Goal: Book appointment/travel/reservation

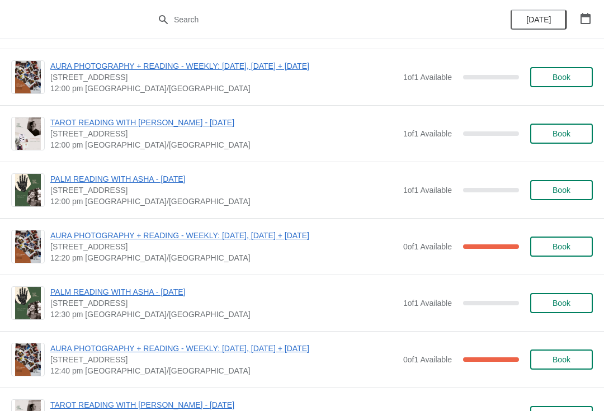
scroll to position [2417, 0]
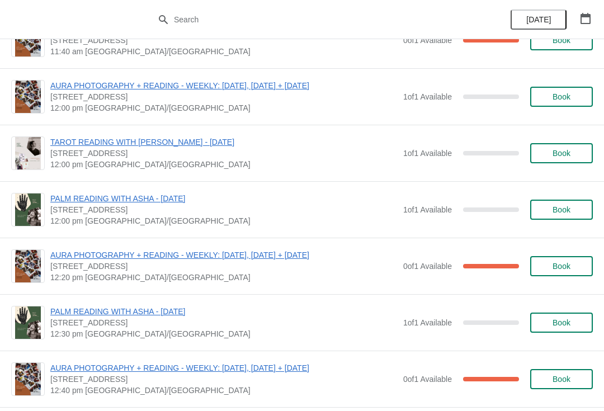
click at [568, 149] on span "Book" at bounding box center [561, 153] width 18 height 9
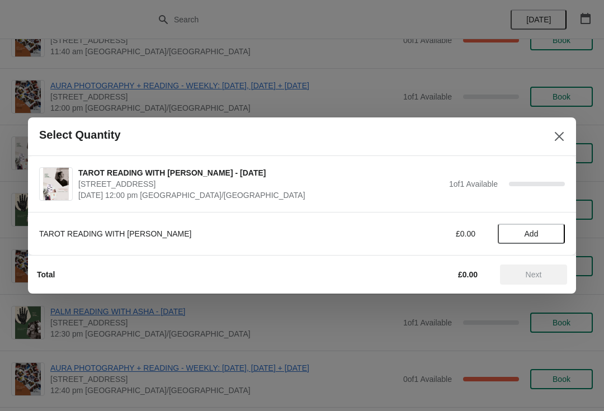
click at [529, 240] on button "Add" at bounding box center [530, 234] width 67 height 20
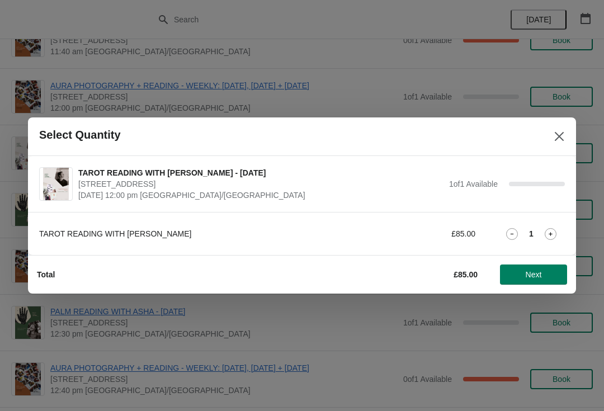
click at [526, 272] on span "Next" at bounding box center [533, 274] width 16 height 9
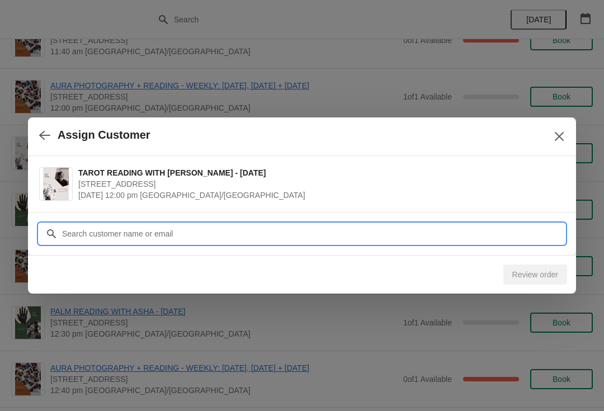
click at [174, 232] on input "Customer" at bounding box center [312, 234] width 503 height 20
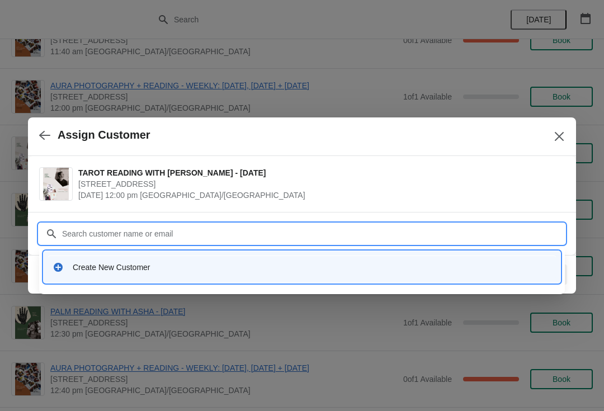
click at [62, 270] on icon at bounding box center [58, 267] width 11 height 11
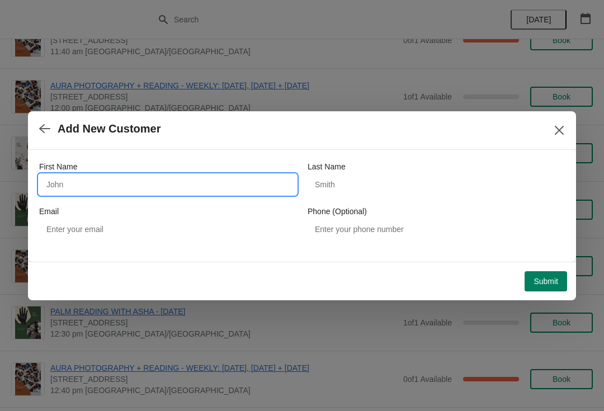
click at [198, 193] on input "First Name" at bounding box center [167, 184] width 257 height 20
type input "Ella"
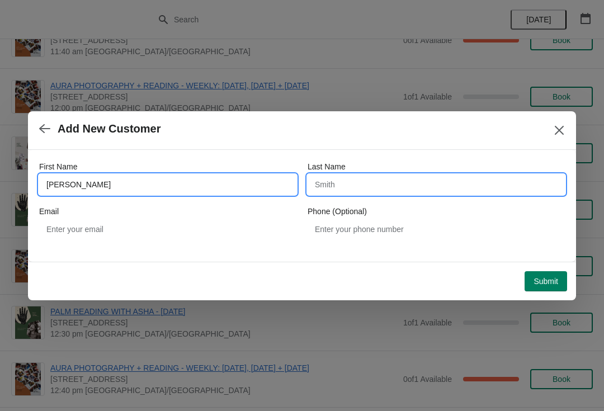
click at [379, 187] on input "Last Name" at bounding box center [435, 184] width 257 height 20
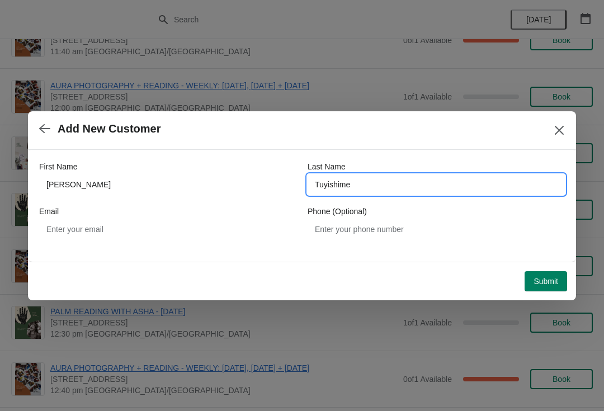
type input "Tuyishime"
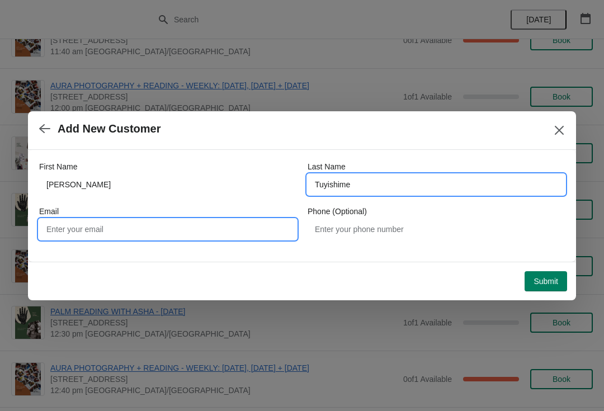
click at [41, 230] on input "Email" at bounding box center [167, 229] width 257 height 20
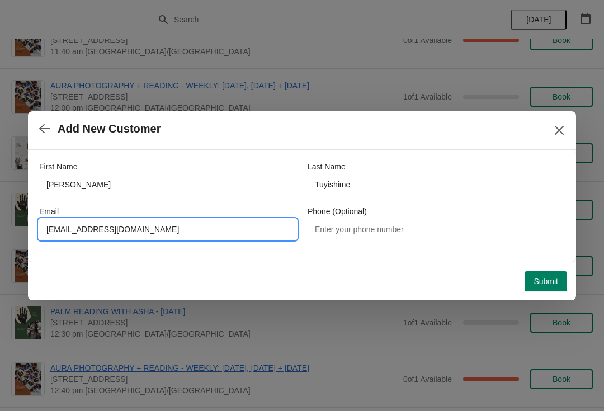
type input "[EMAIL_ADDRESS][DOMAIN_NAME]"
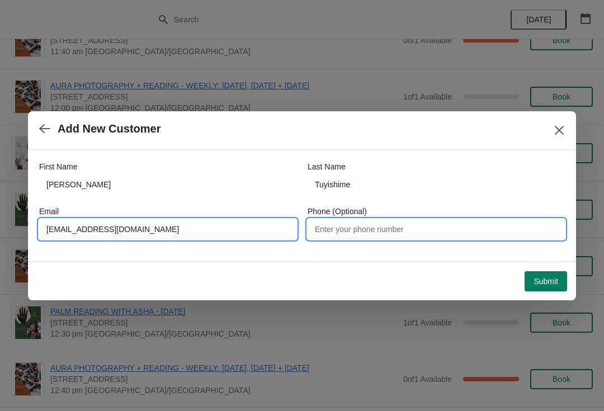
click at [396, 220] on input "Phone (Optional)" at bounding box center [435, 229] width 257 height 20
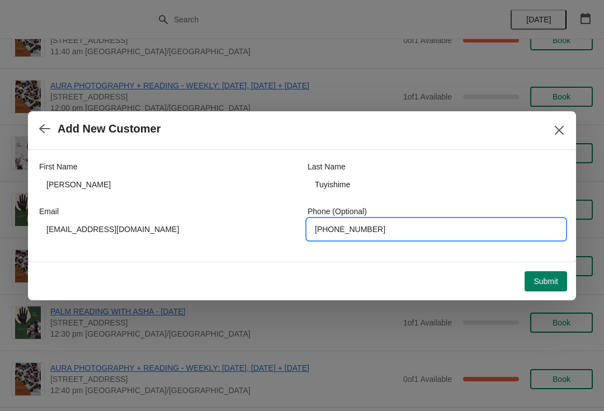
type input "+31612199657"
click at [548, 277] on span "Submit" at bounding box center [545, 281] width 25 height 9
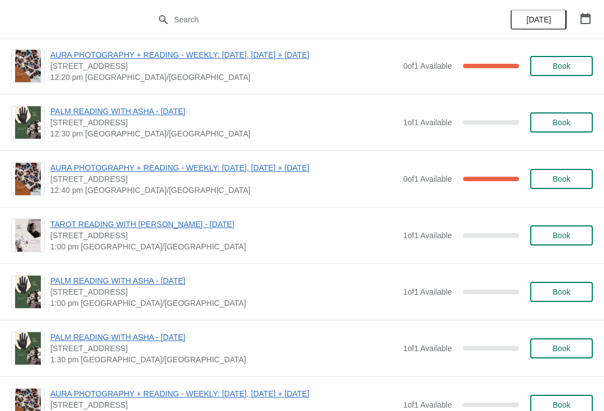
scroll to position [2627, 0]
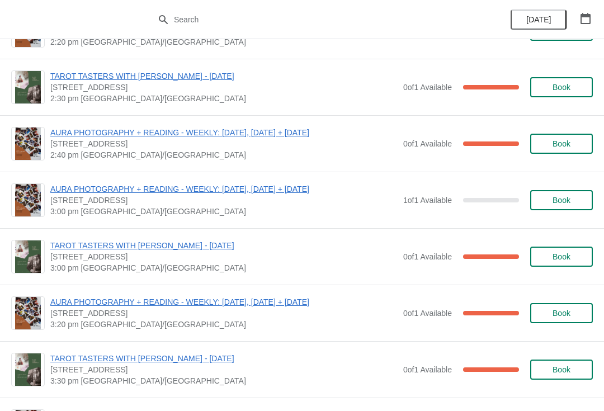
scroll to position [217, 0]
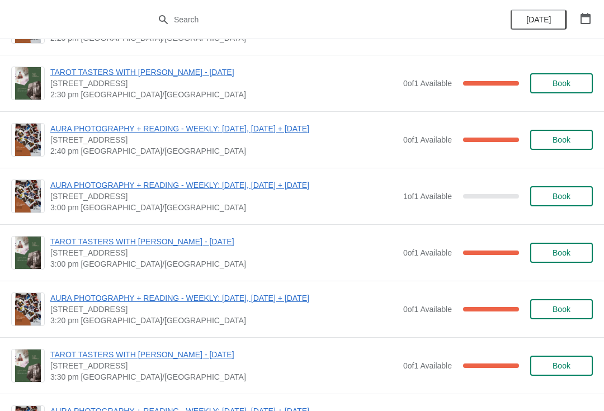
click at [565, 191] on button "Book" at bounding box center [561, 196] width 63 height 20
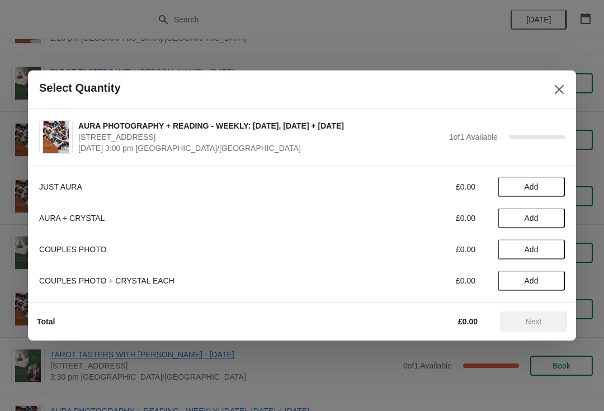
click at [547, 179] on button "Add" at bounding box center [530, 187] width 67 height 20
click at [544, 316] on button "Next" at bounding box center [533, 321] width 67 height 20
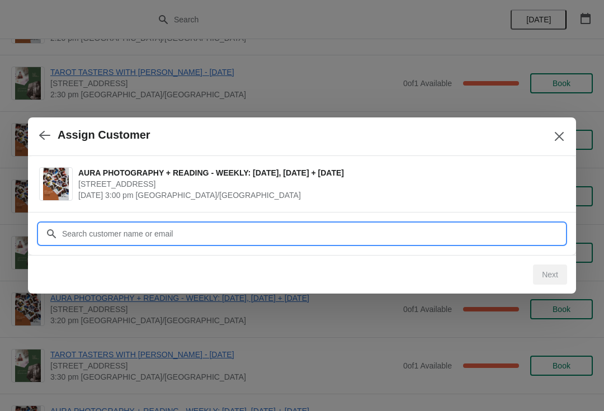
click at [414, 225] on input "Customer" at bounding box center [312, 234] width 503 height 20
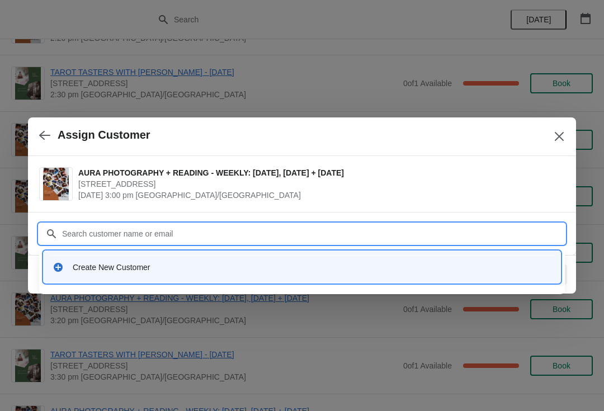
click at [61, 263] on icon at bounding box center [58, 267] width 11 height 11
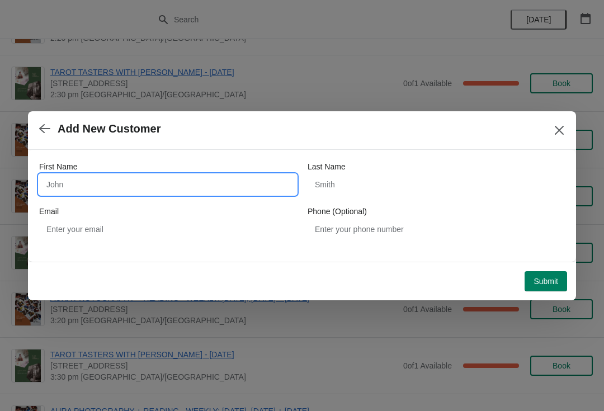
click at [167, 178] on input "First Name" at bounding box center [167, 184] width 257 height 20
type input "Svenja"
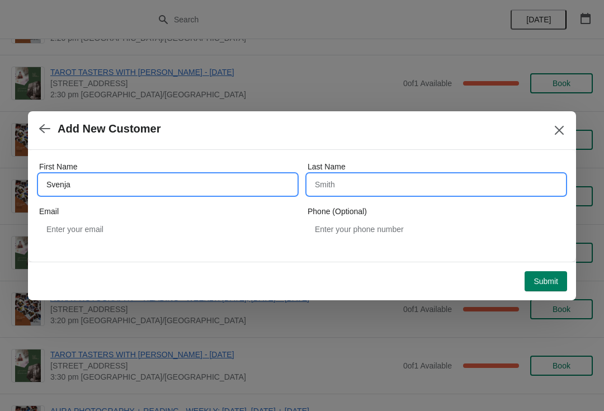
click at [359, 186] on input "Last Name" at bounding box center [435, 184] width 257 height 20
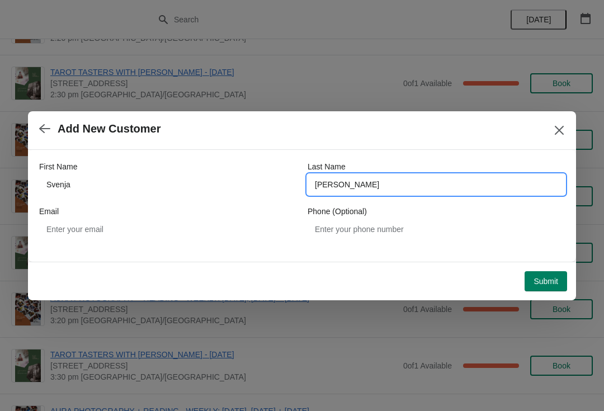
type input "[PERSON_NAME]"
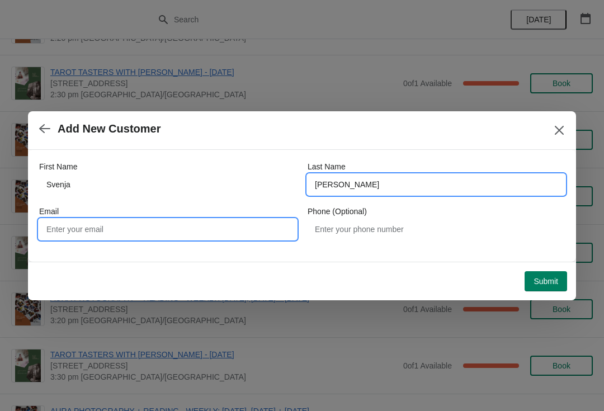
click at [77, 234] on input "Email" at bounding box center [167, 229] width 257 height 20
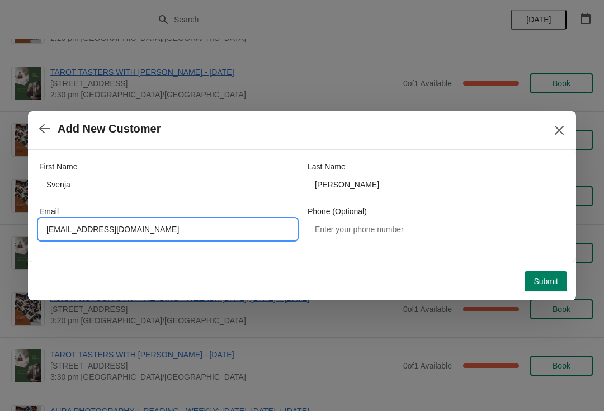
type input "[EMAIL_ADDRESS][DOMAIN_NAME]"
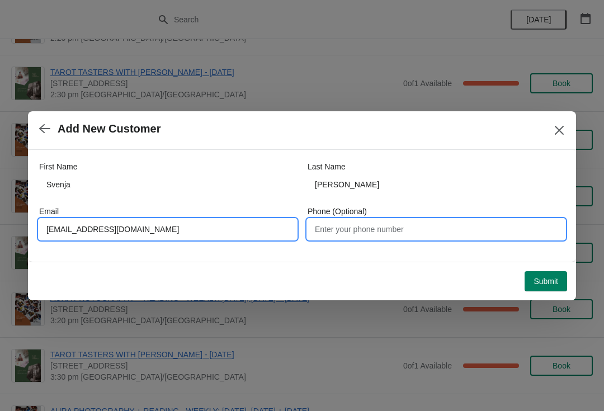
click at [389, 229] on input "Phone (Optional)" at bounding box center [435, 229] width 257 height 20
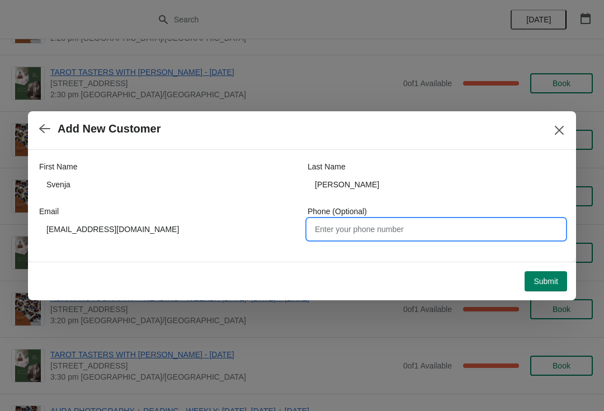
click at [542, 280] on span "Submit" at bounding box center [545, 281] width 25 height 9
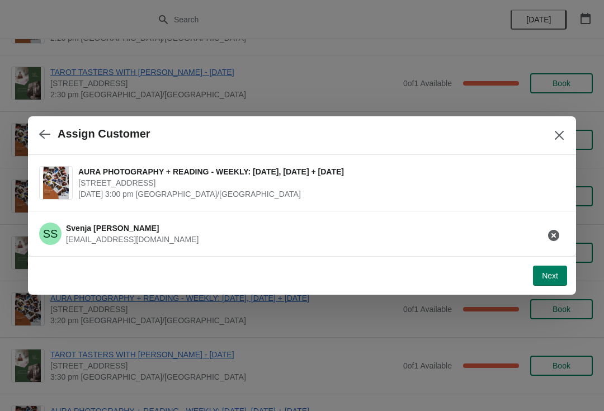
click at [552, 267] on button "Next" at bounding box center [550, 275] width 34 height 20
select select "Yes"
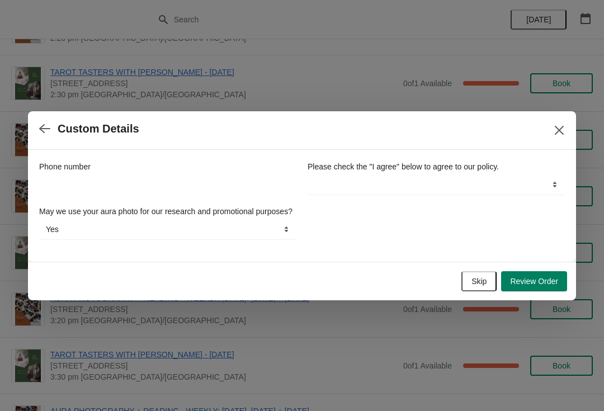
click at [546, 286] on span "Review Order" at bounding box center [534, 281] width 48 height 9
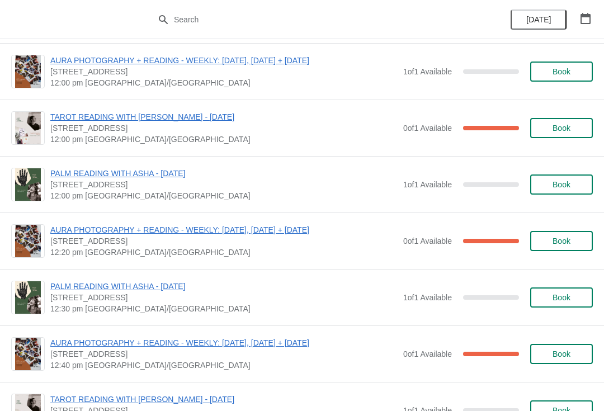
scroll to position [2440, 0]
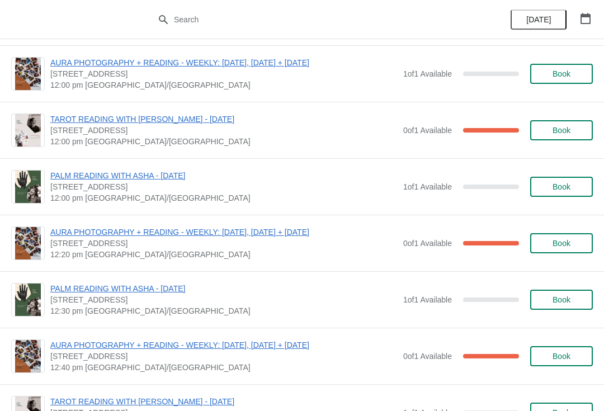
click at [202, 119] on span "TAROT READING WITH [PERSON_NAME] - [DATE]" at bounding box center [223, 118] width 347 height 11
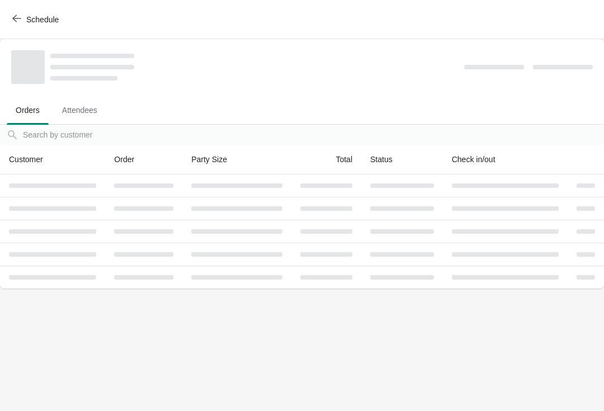
scroll to position [0, 0]
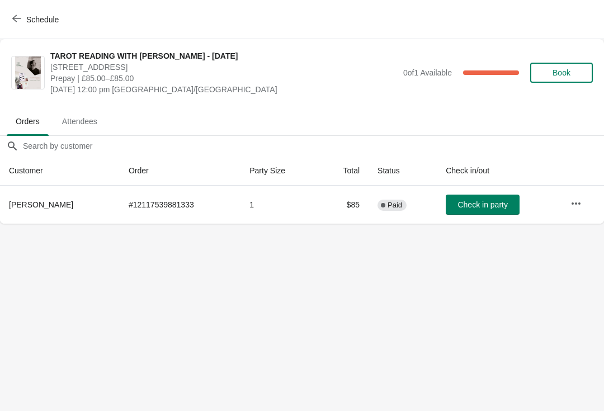
click at [573, 197] on button "button" at bounding box center [576, 203] width 20 height 20
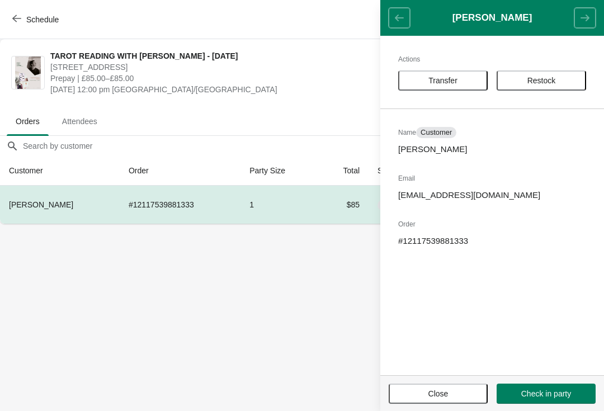
click at [459, 84] on span "Transfer" at bounding box center [442, 80] width 69 height 9
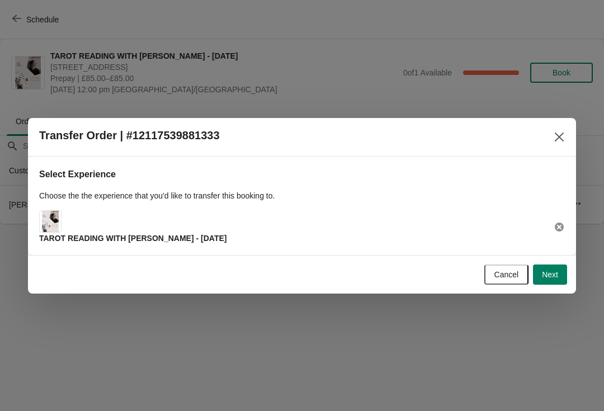
click at [167, 223] on div "TAROT READING WITH [PERSON_NAME] - [DATE]" at bounding box center [132, 227] width 187 height 34
click at [550, 268] on button "Next" at bounding box center [550, 274] width 34 height 20
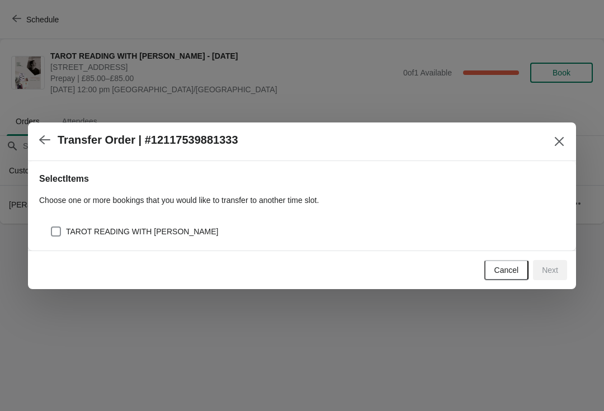
click at [283, 225] on div "TAROT READING WITH [PERSON_NAME]" at bounding box center [307, 232] width 514 height 16
click at [66, 229] on span "TAROT READING WITH [PERSON_NAME]" at bounding box center [142, 231] width 153 height 11
click at [51, 227] on input "TAROT READING WITH [PERSON_NAME]" at bounding box center [51, 226] width 1 height 1
checkbox input "true"
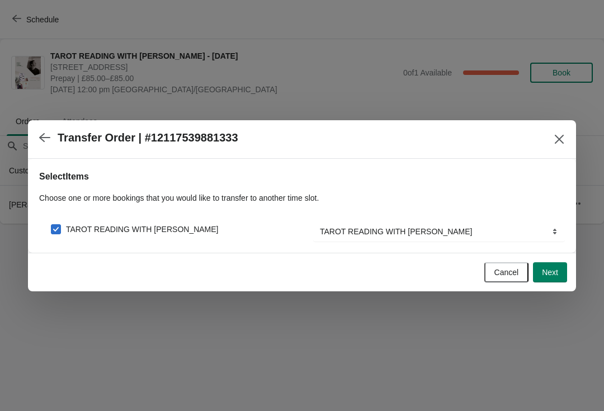
click at [545, 275] on span "Next" at bounding box center [550, 272] width 16 height 9
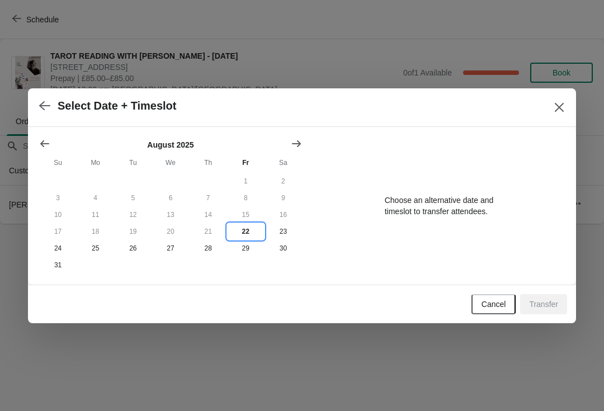
click at [246, 229] on button "22" at bounding box center [245, 231] width 37 height 17
click at [57, 246] on button "24" at bounding box center [57, 248] width 37 height 17
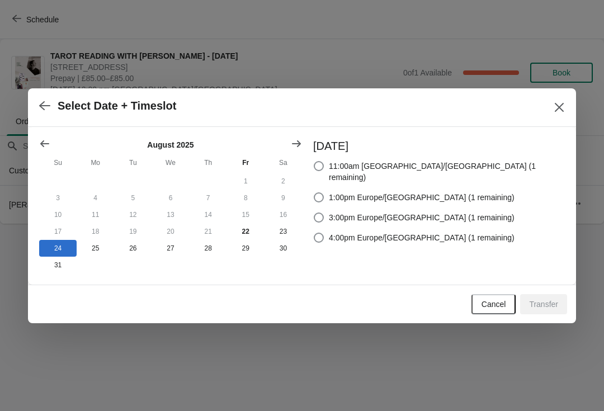
click at [371, 190] on label "1:00pm Europe/[GEOGRAPHIC_DATA] (1 remaining)" at bounding box center [413, 197] width 201 height 16
click at [314, 192] on input "1:00pm Europe/[GEOGRAPHIC_DATA] (1 remaining)" at bounding box center [314, 192] width 1 height 1
radio input "true"
click at [539, 303] on span "Transfer" at bounding box center [543, 304] width 29 height 9
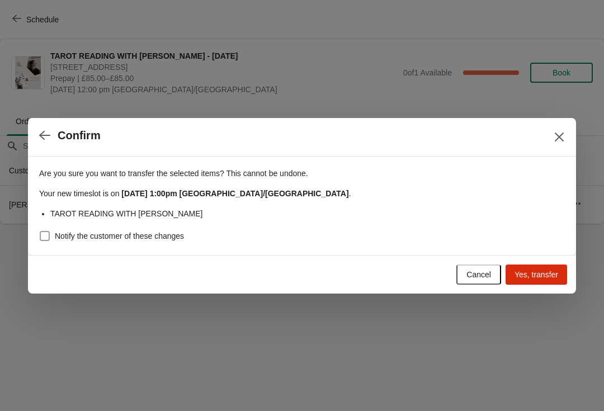
click at [55, 231] on span "Notify the customer of these changes" at bounding box center [119, 235] width 129 height 11
click at [40, 231] on input "Notify the customer of these changes" at bounding box center [40, 231] width 1 height 1
checkbox input "true"
click at [543, 273] on span "Yes, transfer" at bounding box center [536, 274] width 44 height 9
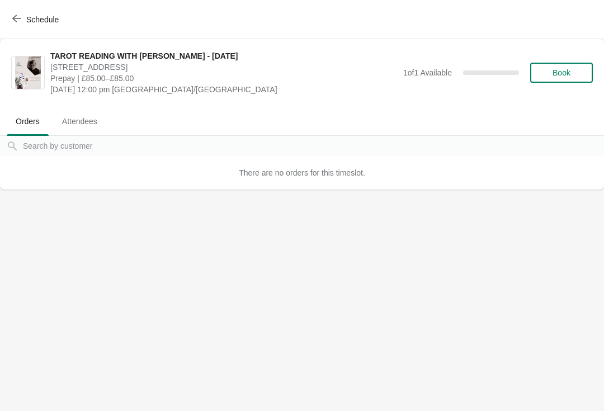
click at [56, 20] on span "Schedule" at bounding box center [42, 19] width 32 height 9
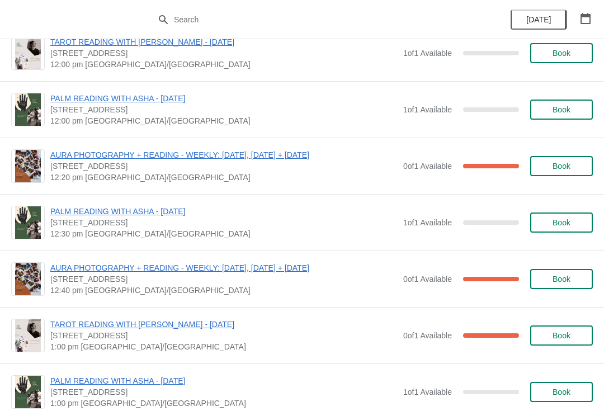
scroll to position [2559, 0]
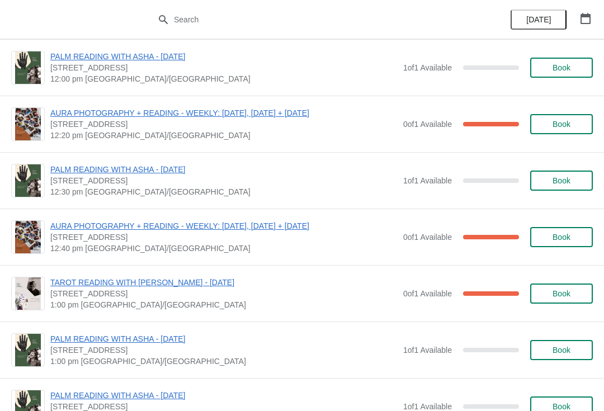
click at [566, 347] on span "Book" at bounding box center [561, 349] width 18 height 9
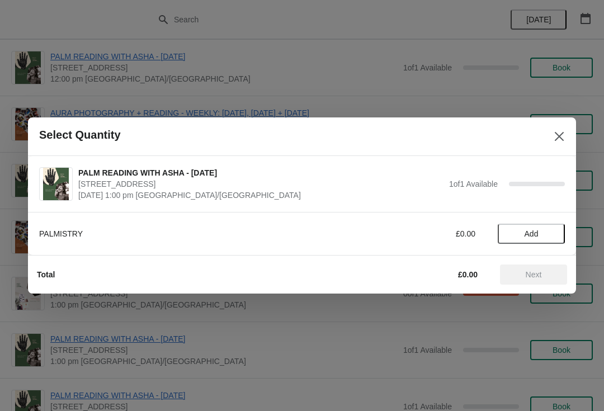
click at [537, 236] on span "Add" at bounding box center [531, 233] width 14 height 9
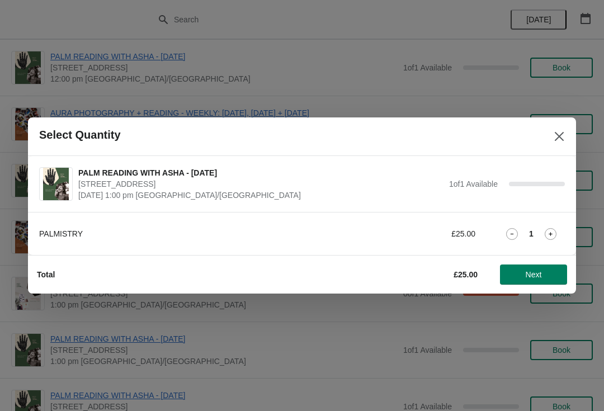
click at [540, 273] on span "Next" at bounding box center [533, 274] width 16 height 9
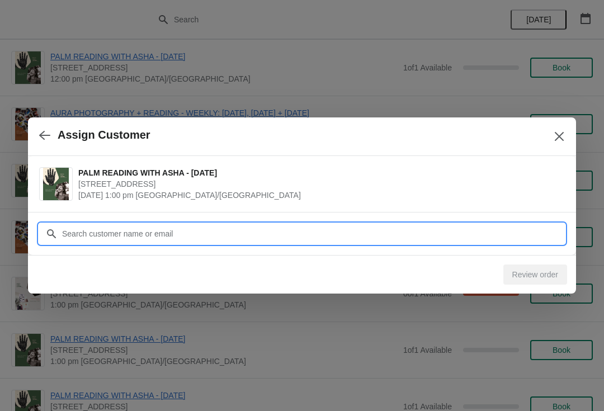
click at [468, 236] on input "Customer" at bounding box center [312, 234] width 503 height 20
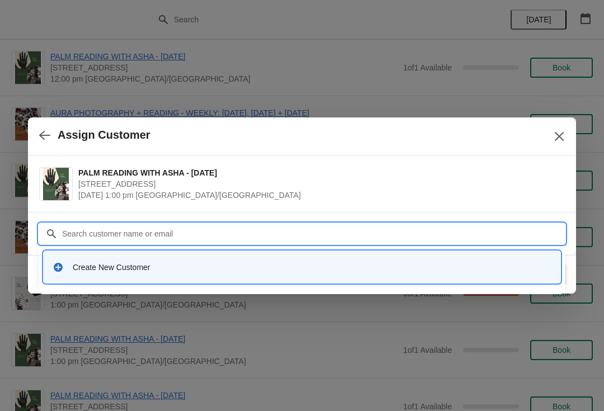
click at [59, 267] on icon at bounding box center [58, 267] width 9 height 9
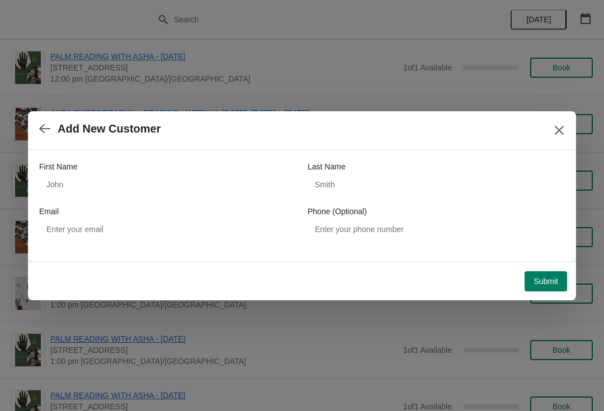
click at [40, 122] on button "button" at bounding box center [45, 129] width 20 height 22
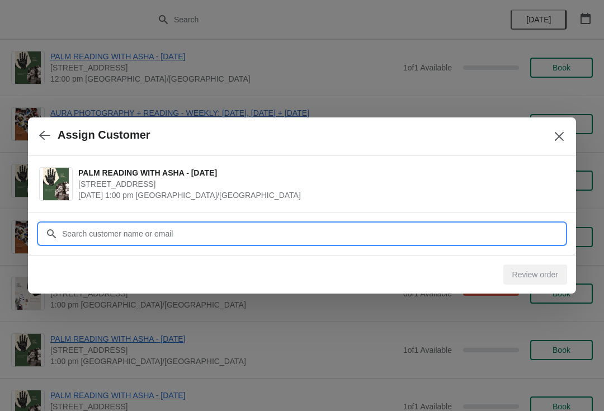
click at [120, 231] on input "Customer" at bounding box center [312, 234] width 503 height 20
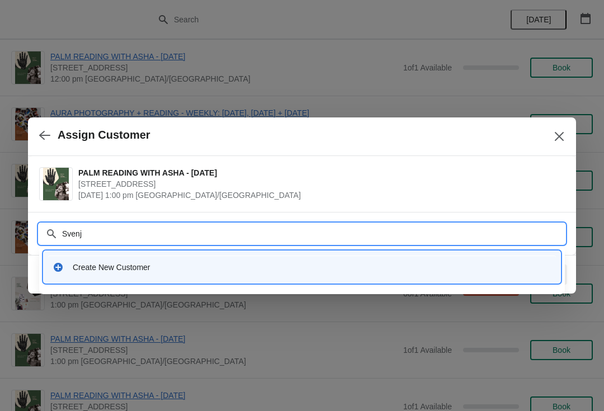
type input "Svenja"
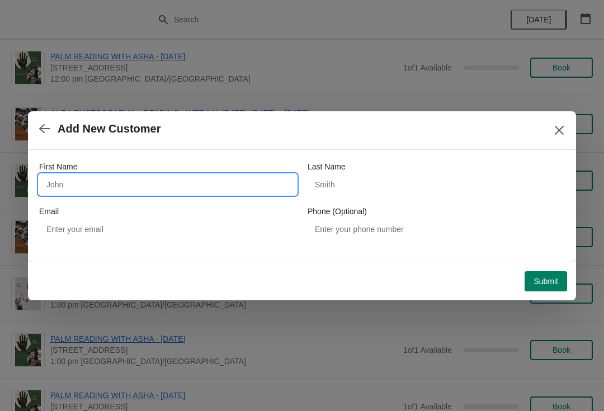
click at [171, 174] on input "First Name" at bounding box center [167, 184] width 257 height 20
click at [54, 130] on button "button" at bounding box center [45, 129] width 20 height 22
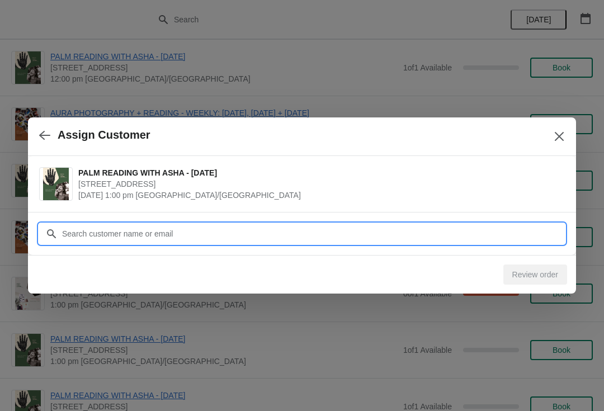
click at [132, 230] on input "Customer" at bounding box center [312, 234] width 503 height 20
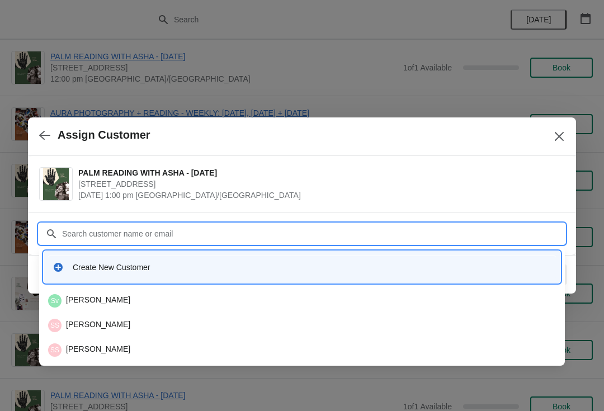
click at [136, 326] on div "SS [PERSON_NAME]" at bounding box center [301, 325] width 507 height 13
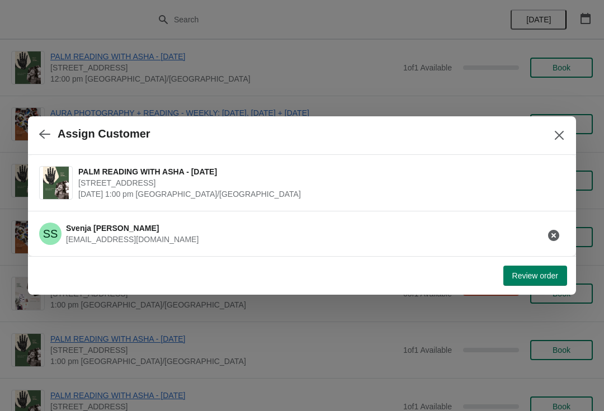
click at [528, 274] on span "Review order" at bounding box center [535, 275] width 46 height 9
